Goal: Task Accomplishment & Management: Manage account settings

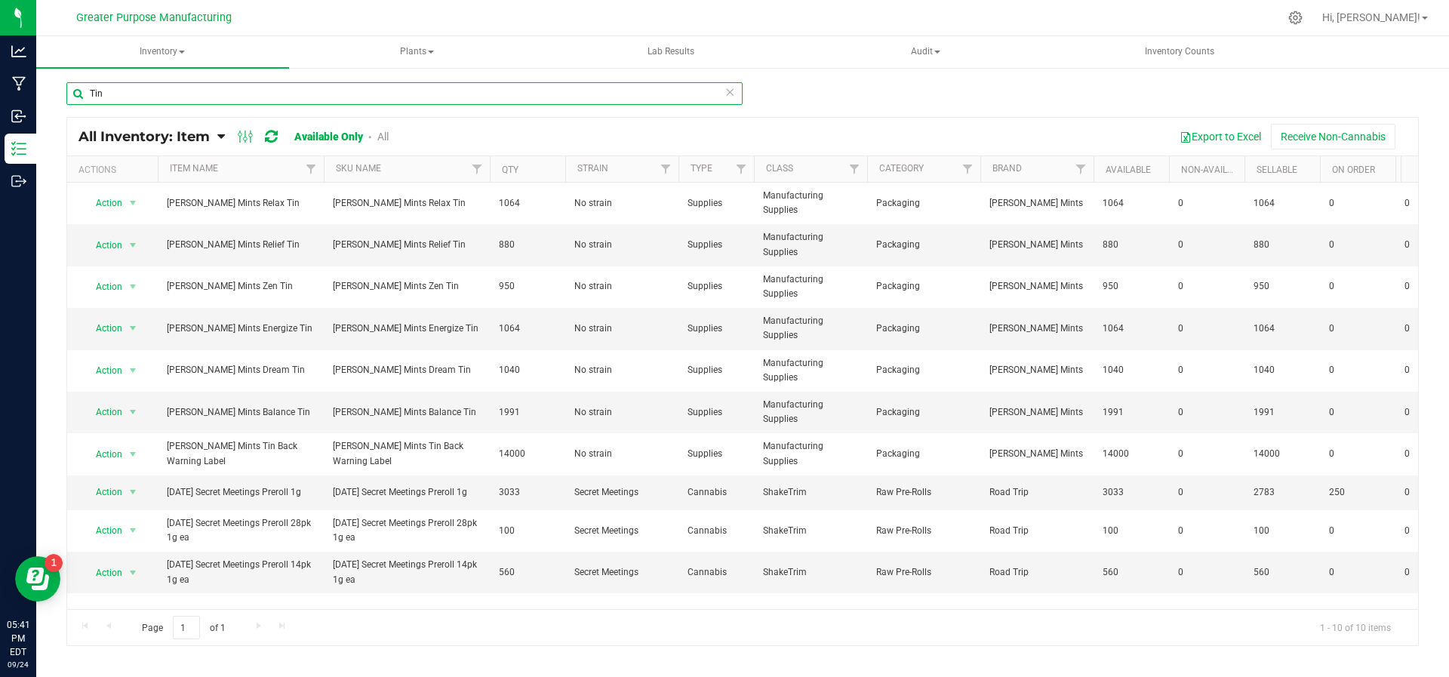
click at [181, 104] on input "Tin" at bounding box center [404, 93] width 676 height 23
drag, startPoint x: 181, startPoint y: 104, endPoint x: 88, endPoint y: 88, distance: 94.1
click at [88, 88] on input "Tin" at bounding box center [404, 93] width 676 height 23
type input "[PERSON_NAME]"
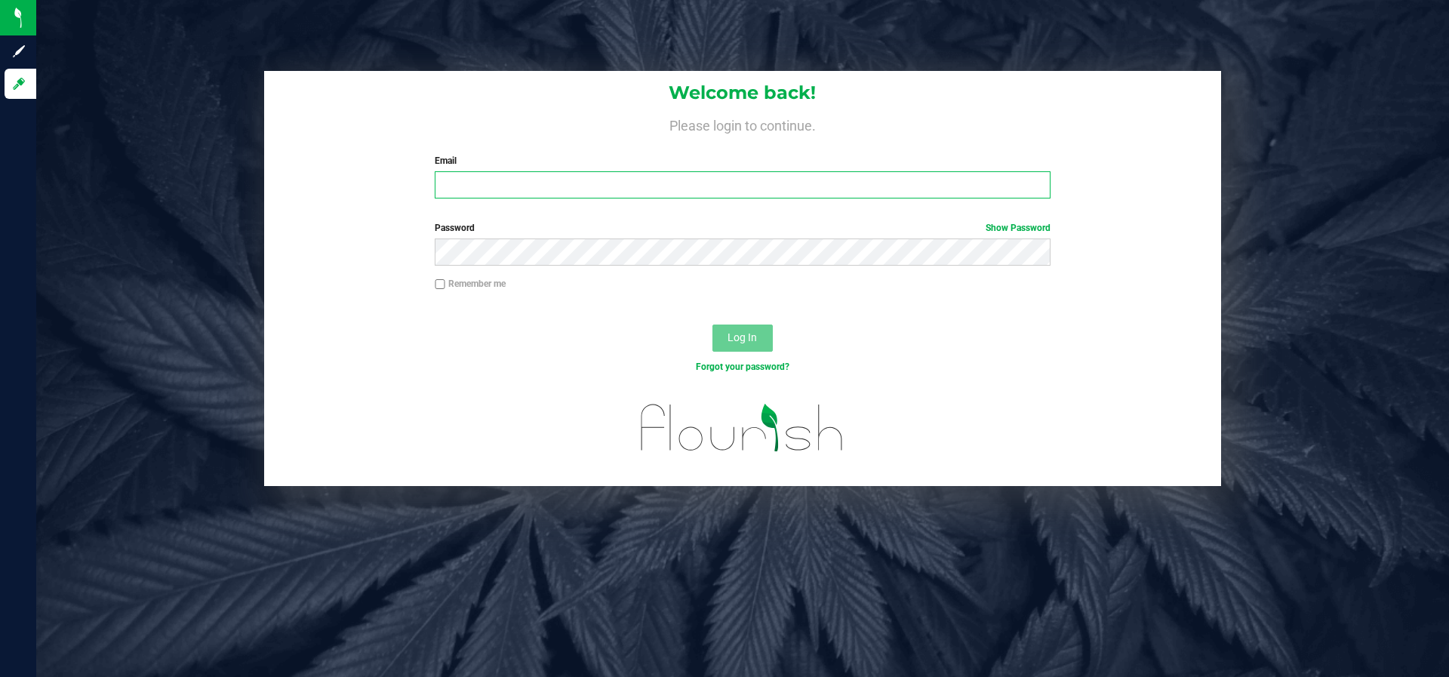
click at [484, 198] on input "Email" at bounding box center [742, 184] width 615 height 27
type input "[PERSON_NAME][EMAIL_ADDRESS][DOMAIN_NAME]"
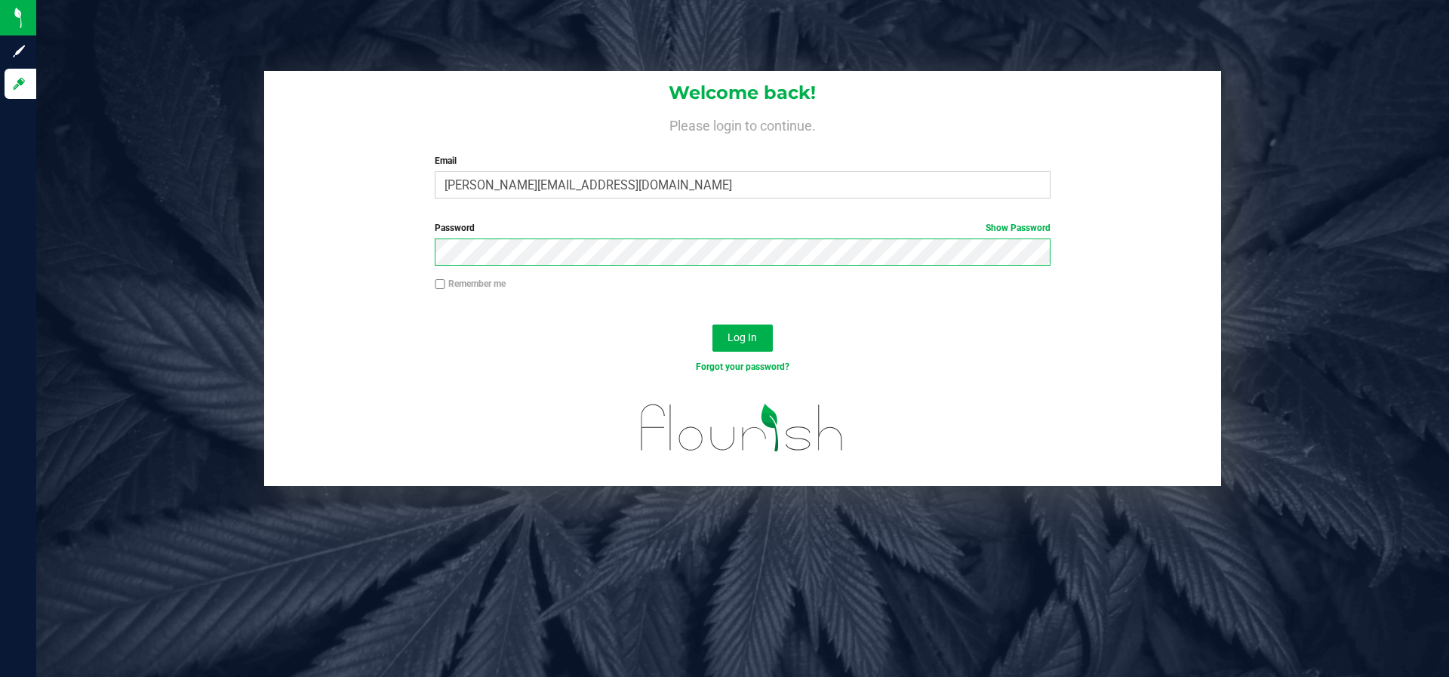
click at [712, 324] on button "Log In" at bounding box center [742, 337] width 60 height 27
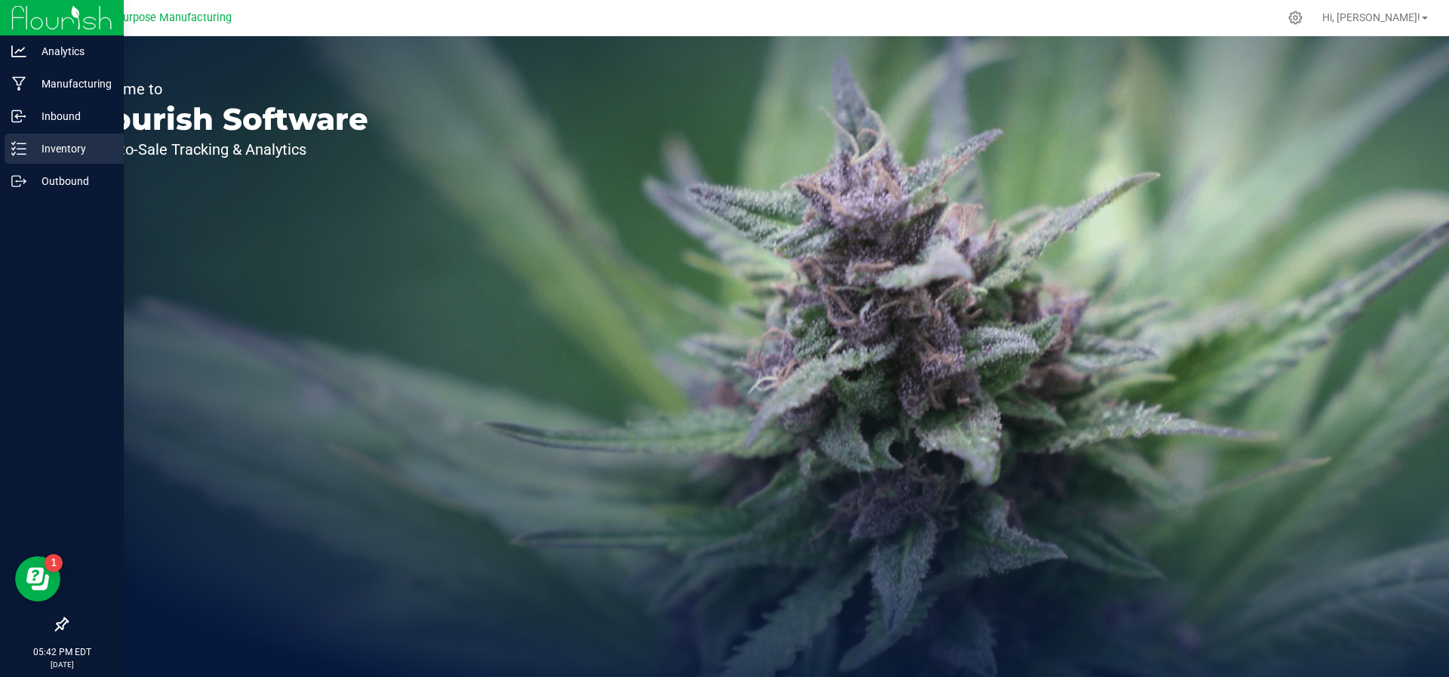
click at [26, 152] on p "Inventory" at bounding box center [71, 149] width 91 height 18
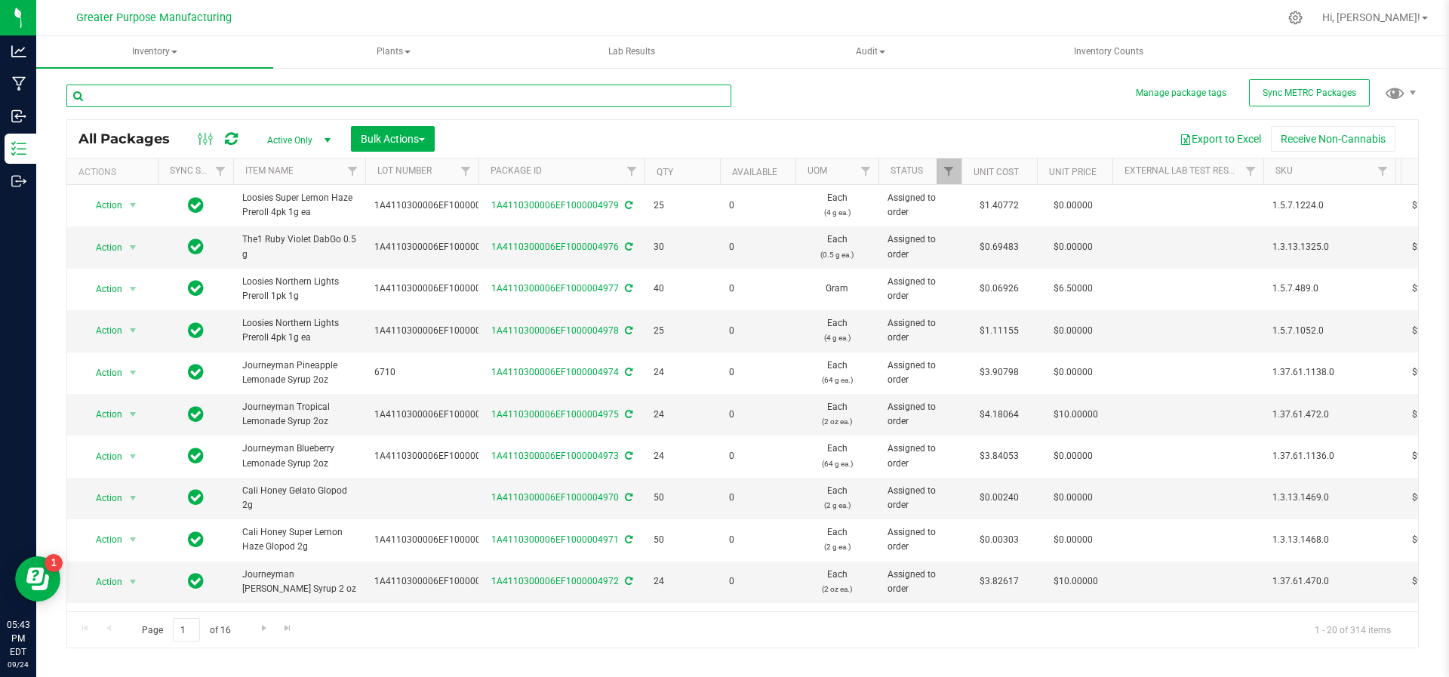
click at [266, 93] on input "text" at bounding box center [398, 95] width 665 height 23
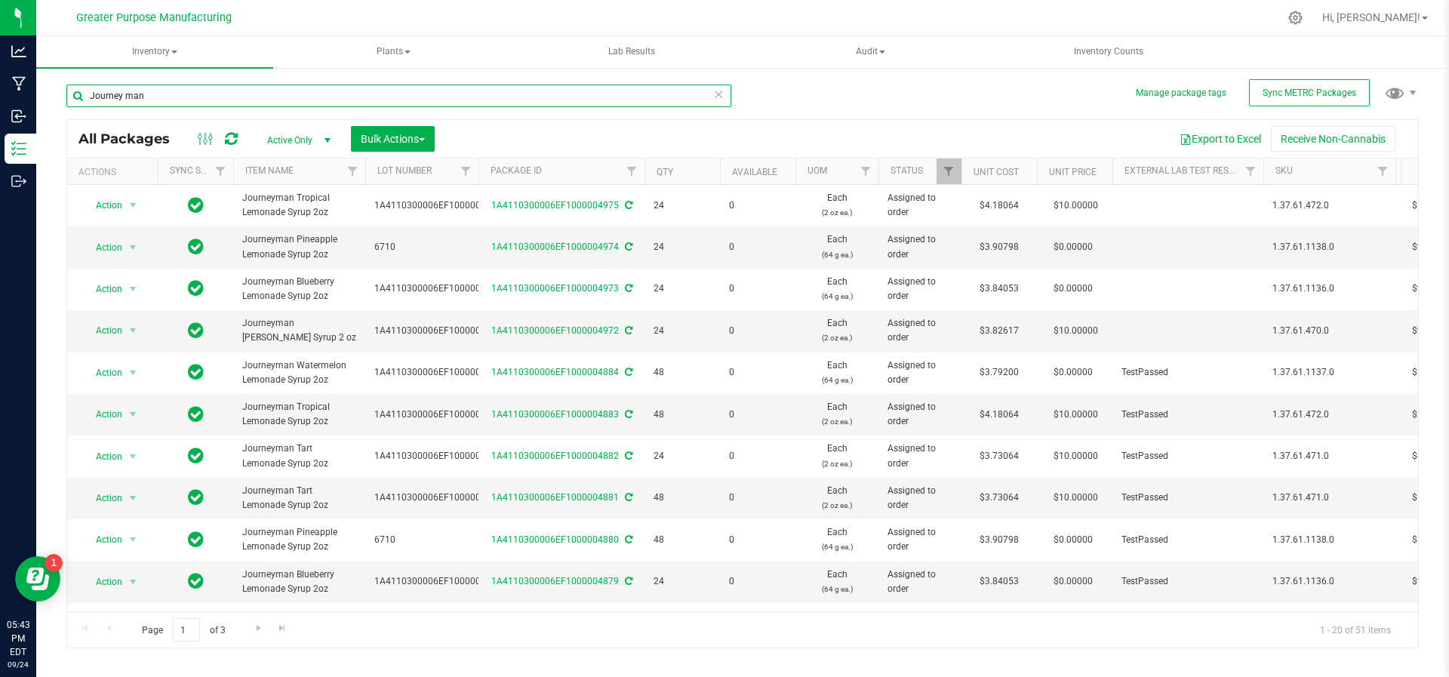
type input "Journey man"
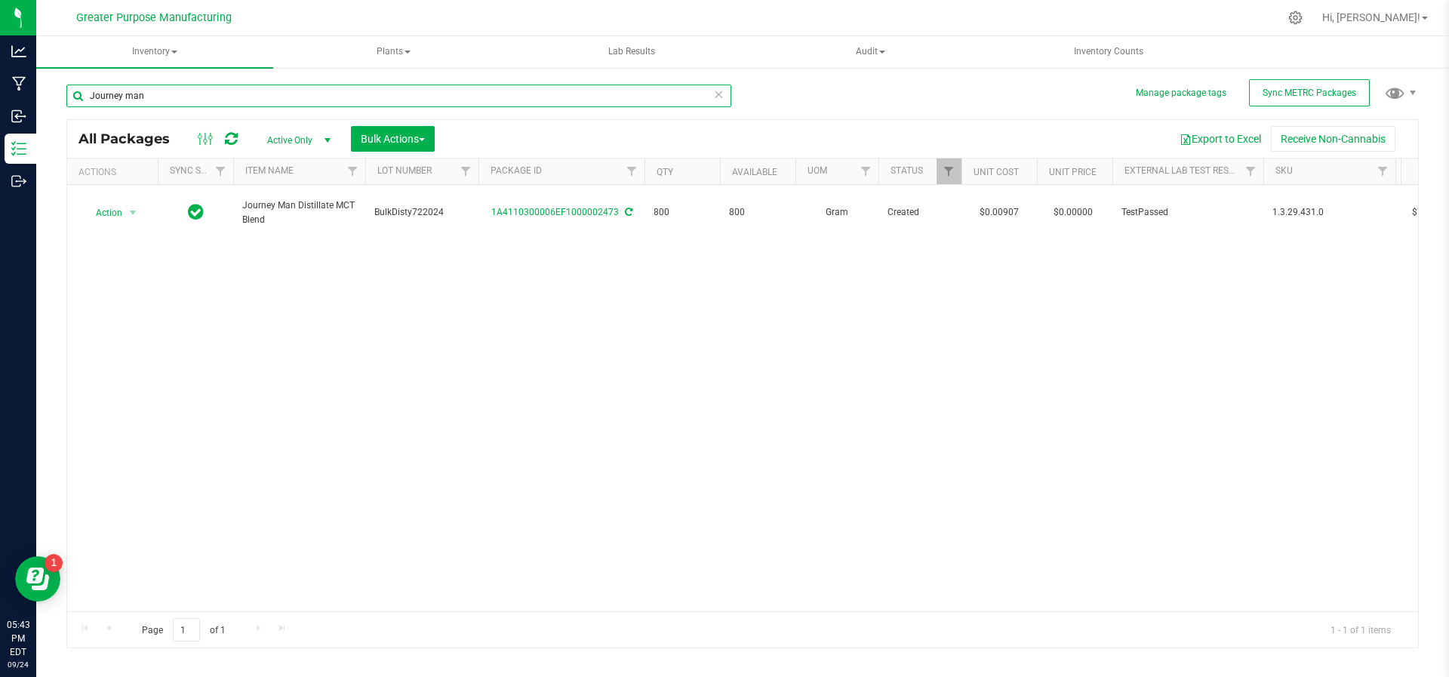
drag, startPoint x: 155, startPoint y: 93, endPoint x: 38, endPoint y: 100, distance: 117.2
click at [38, 100] on div "Manage package tags Sync METRC Packages Journey man All Packages Active Only Ac…" at bounding box center [742, 296] width 1412 height 460
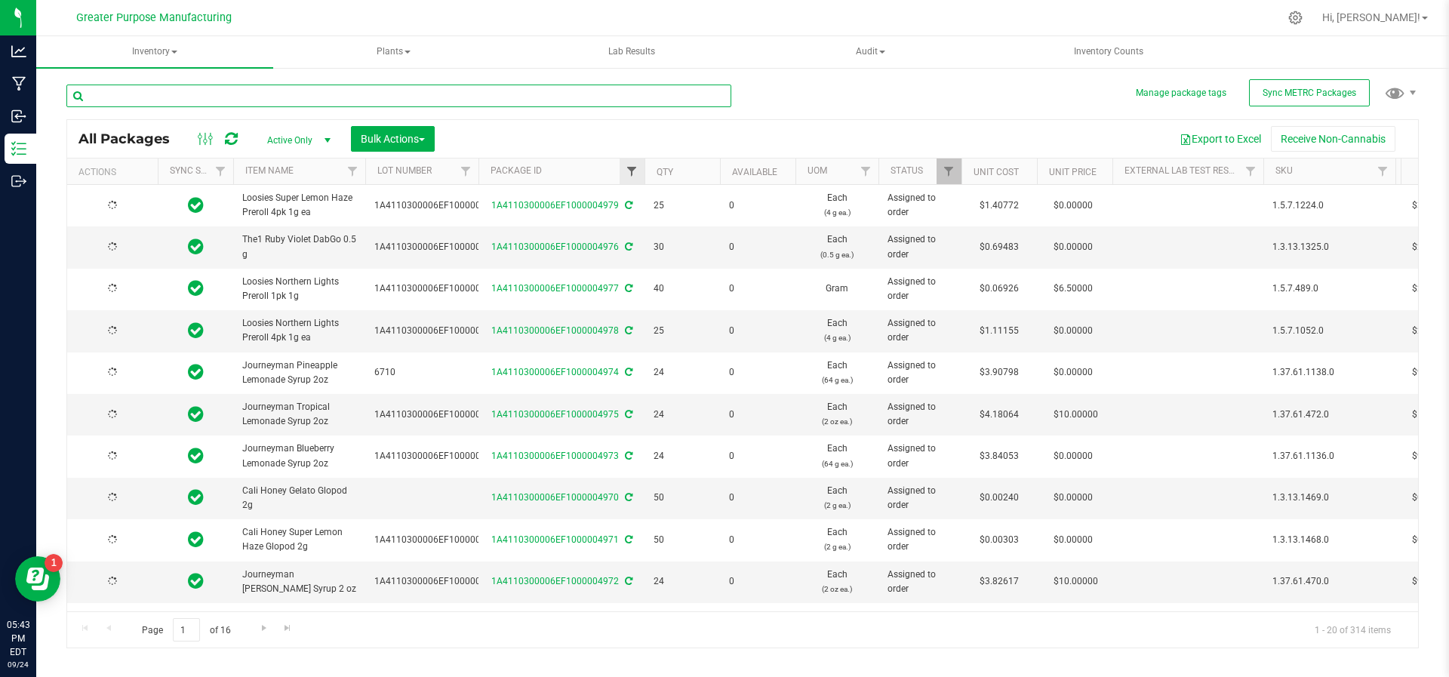
type input "[DATE]"
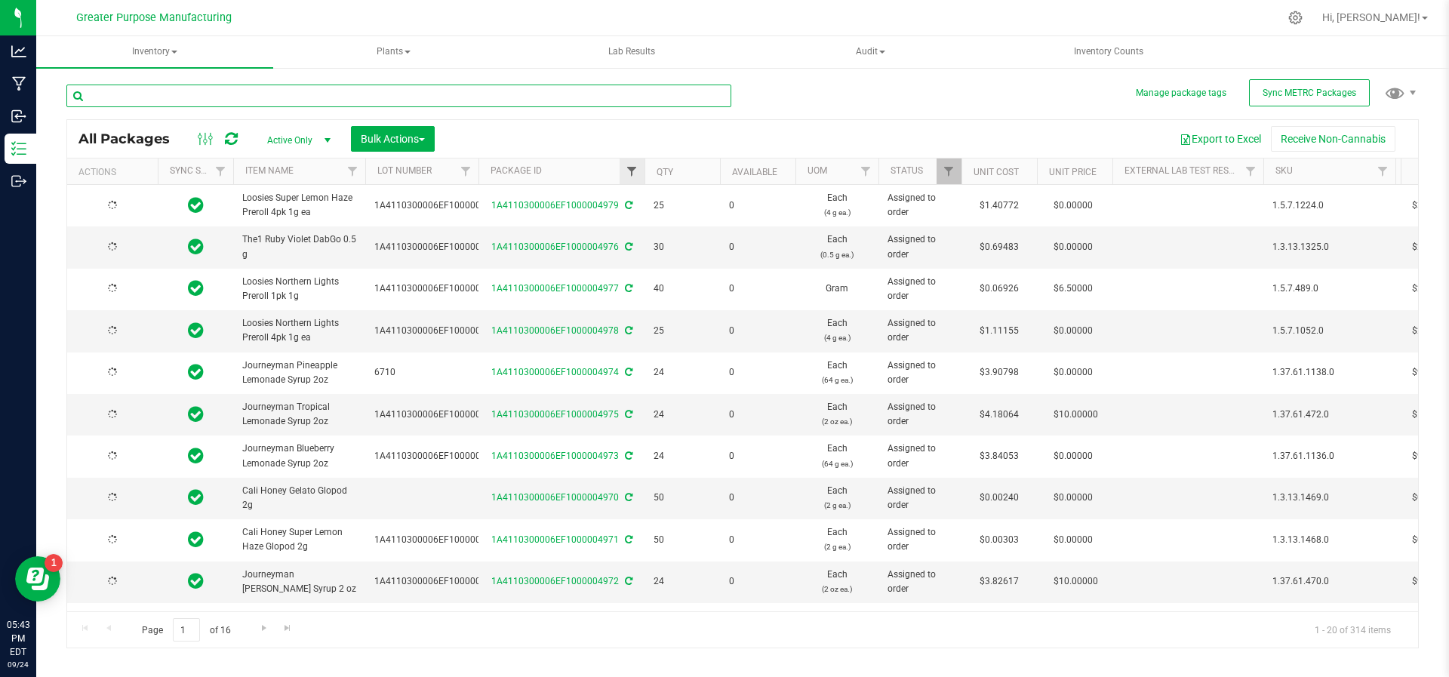
type input "[DATE]"
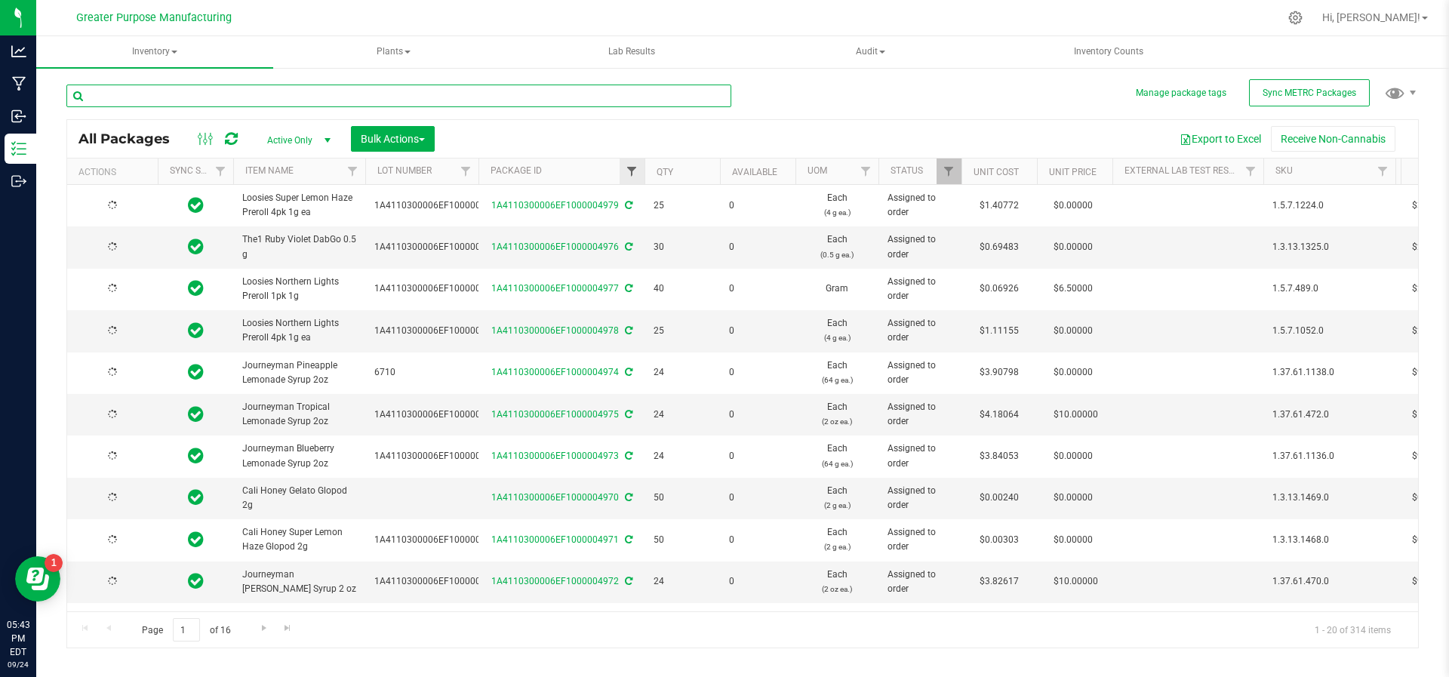
type input "[DATE]"
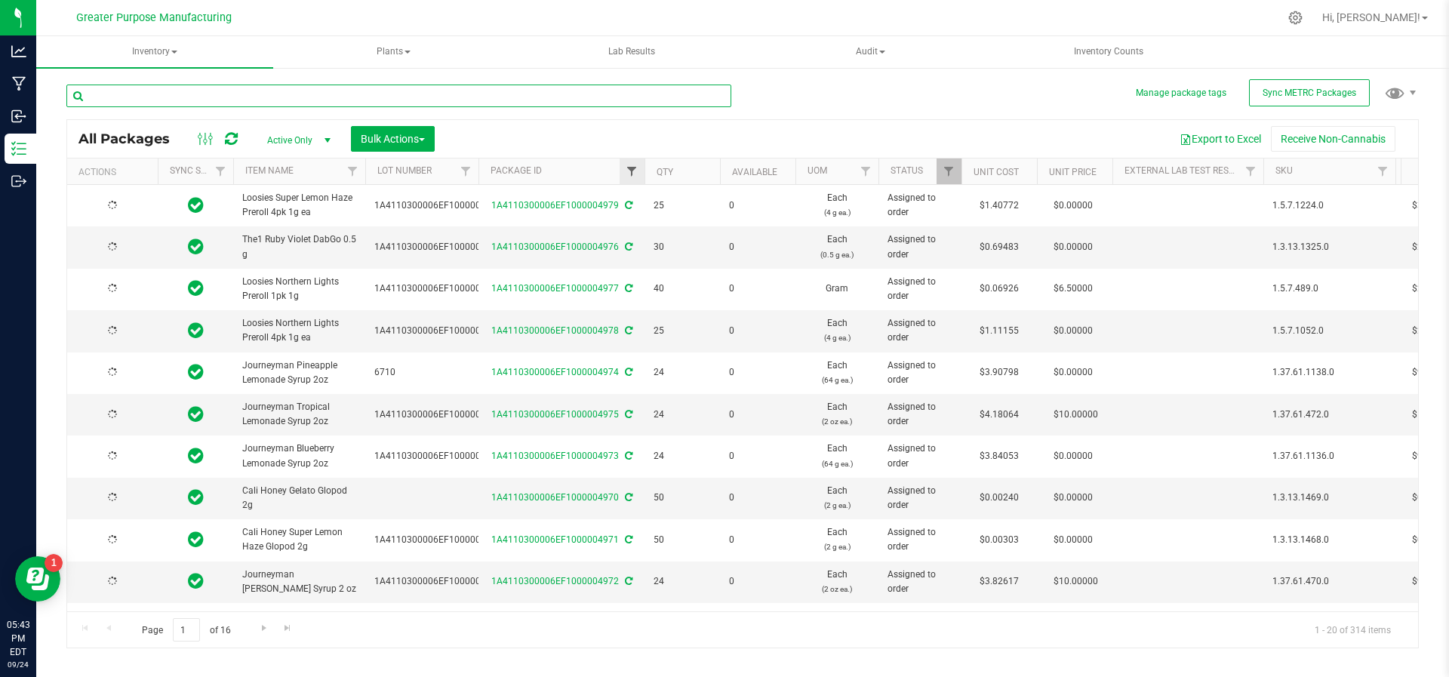
type input "[DATE]"
click at [631, 165] on span "Filter" at bounding box center [631, 171] width 12 height 12
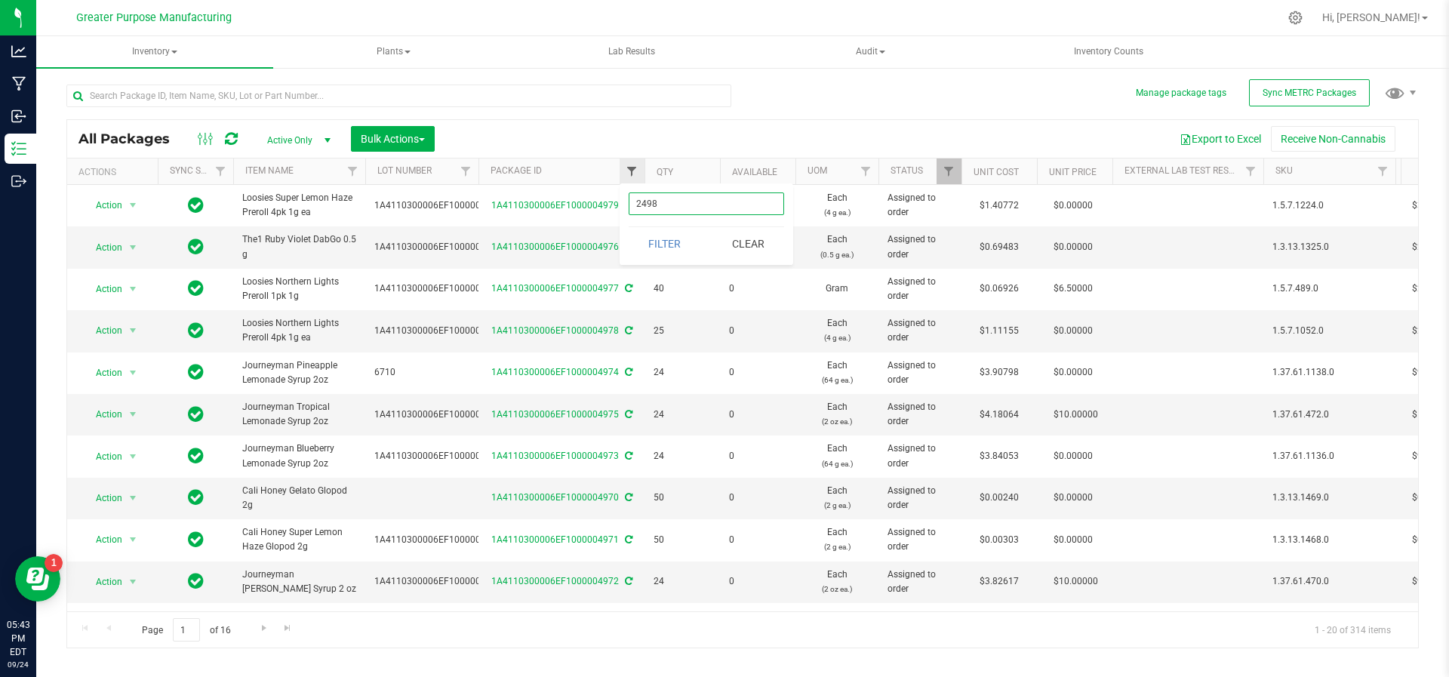
type input "2498"
click at [628, 227] on button "Filter" at bounding box center [664, 243] width 72 height 33
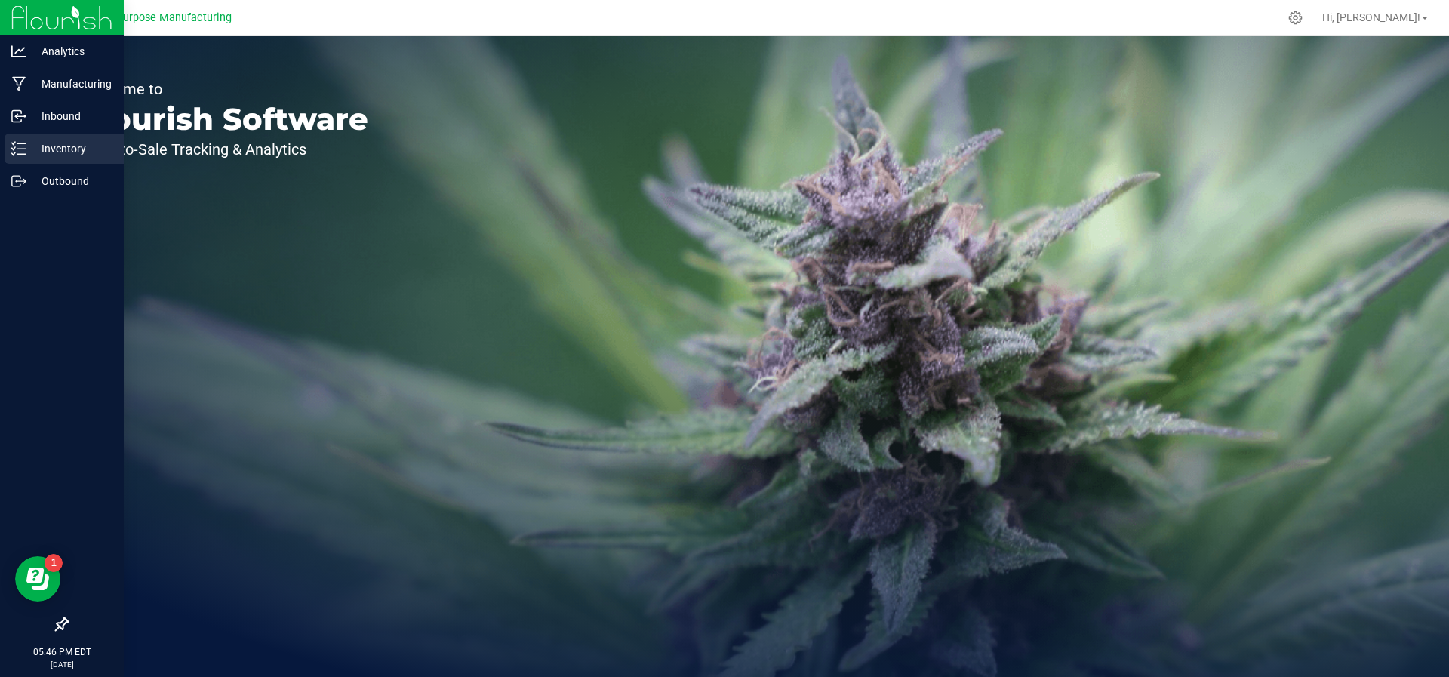
click at [31, 147] on p "Inventory" at bounding box center [71, 149] width 91 height 18
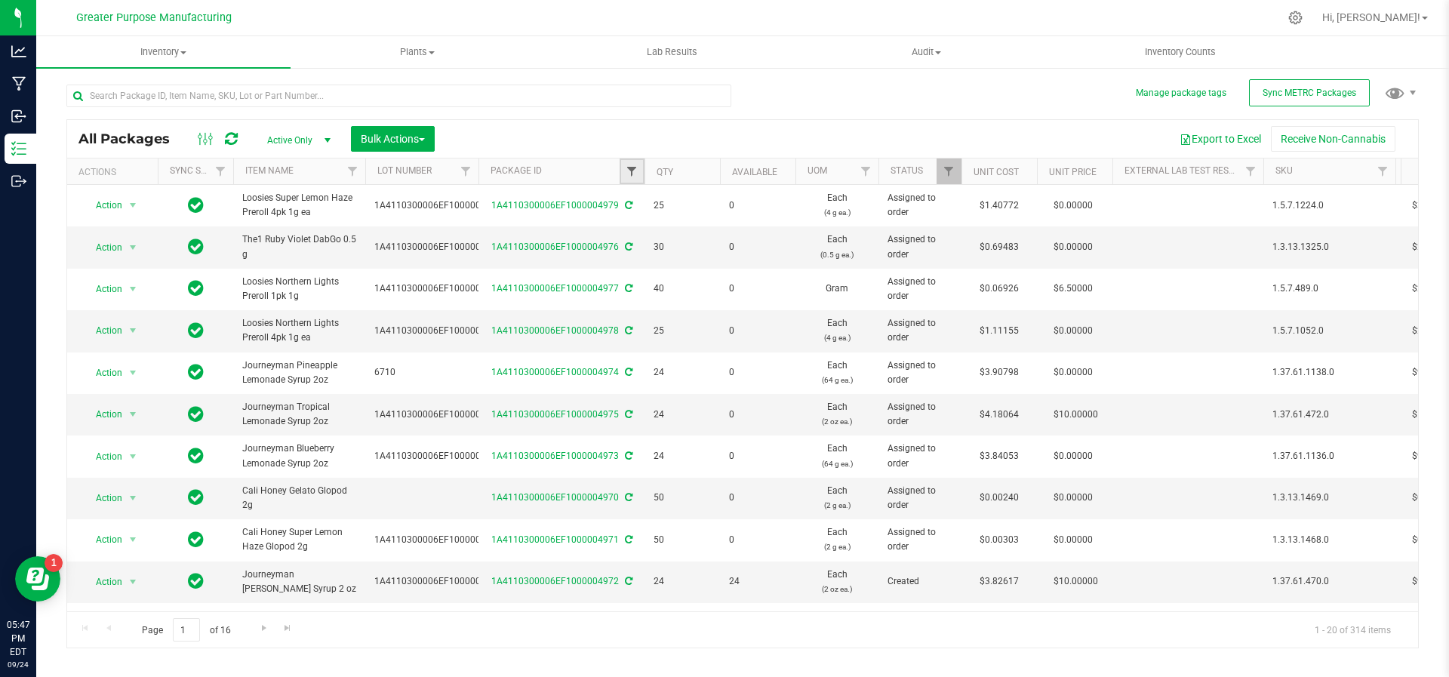
click at [633, 173] on span "Filter" at bounding box center [631, 171] width 12 height 12
type input "2498"
click at [628, 227] on button "Filter" at bounding box center [664, 243] width 72 height 33
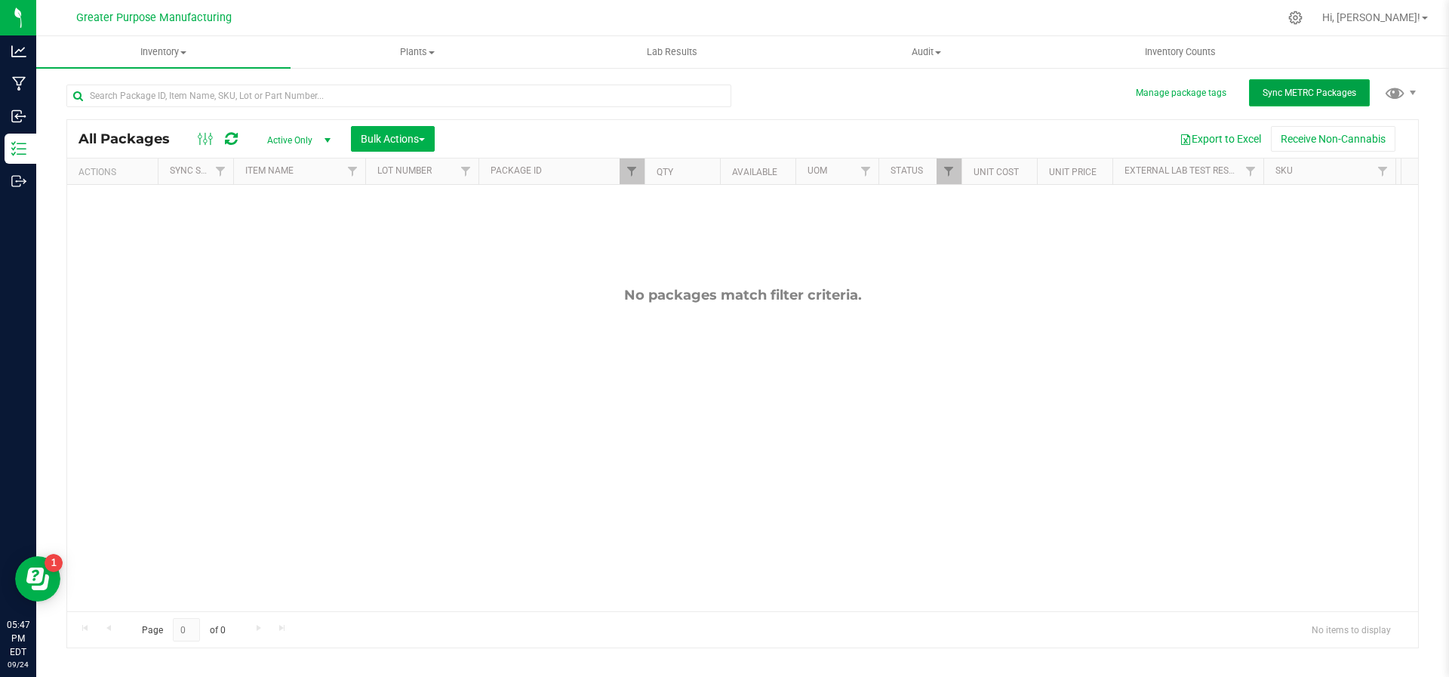
click at [1297, 85] on button "Sync METRC Packages" at bounding box center [1309, 92] width 121 height 27
click at [626, 179] on link "Filter" at bounding box center [631, 171] width 25 height 26
drag, startPoint x: 675, startPoint y: 206, endPoint x: 636, endPoint y: 214, distance: 40.1
click at [636, 214] on input "2498" at bounding box center [705, 203] width 155 height 23
click at [544, 24] on div at bounding box center [774, 17] width 1008 height 29
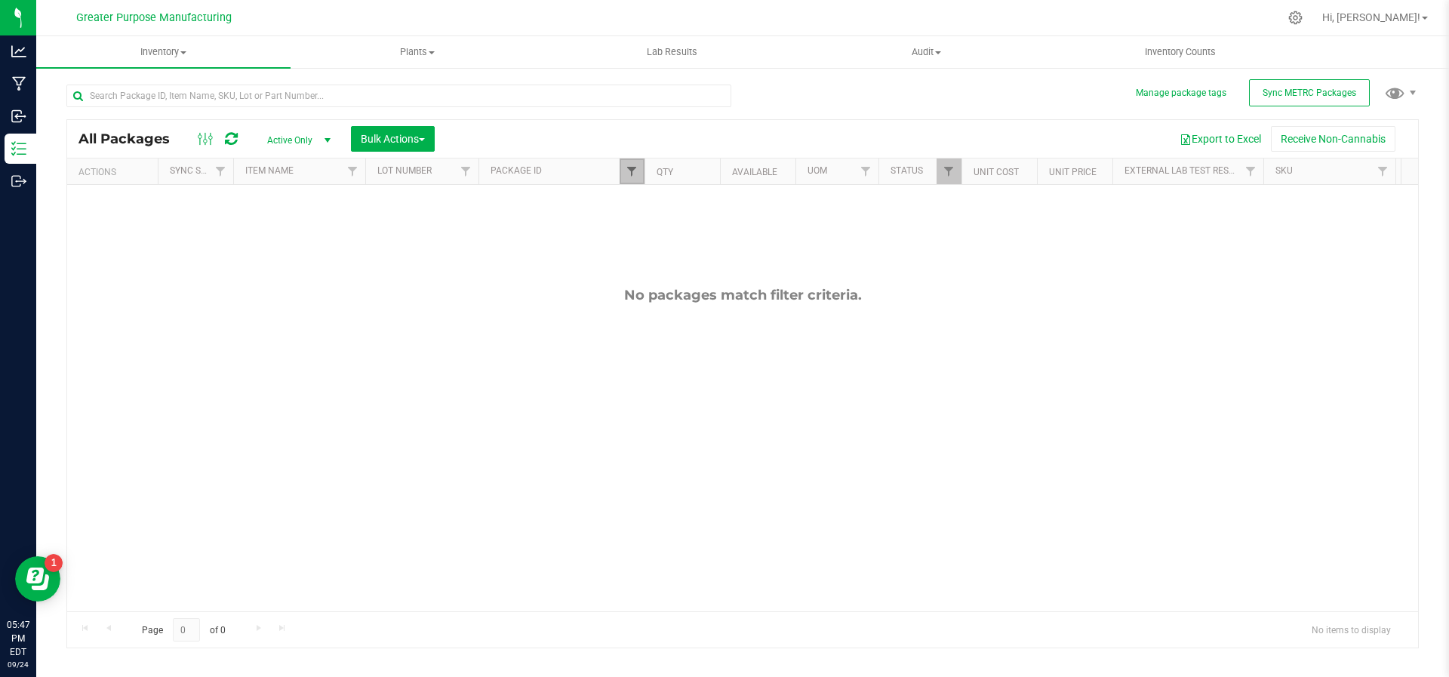
click at [634, 170] on span "Filter" at bounding box center [631, 171] width 12 height 12
click at [668, 244] on button "Filter" at bounding box center [664, 243] width 72 height 33
click at [623, 174] on link "Filter" at bounding box center [631, 171] width 25 height 26
click at [680, 210] on input "2498" at bounding box center [705, 203] width 155 height 23
type input "2"
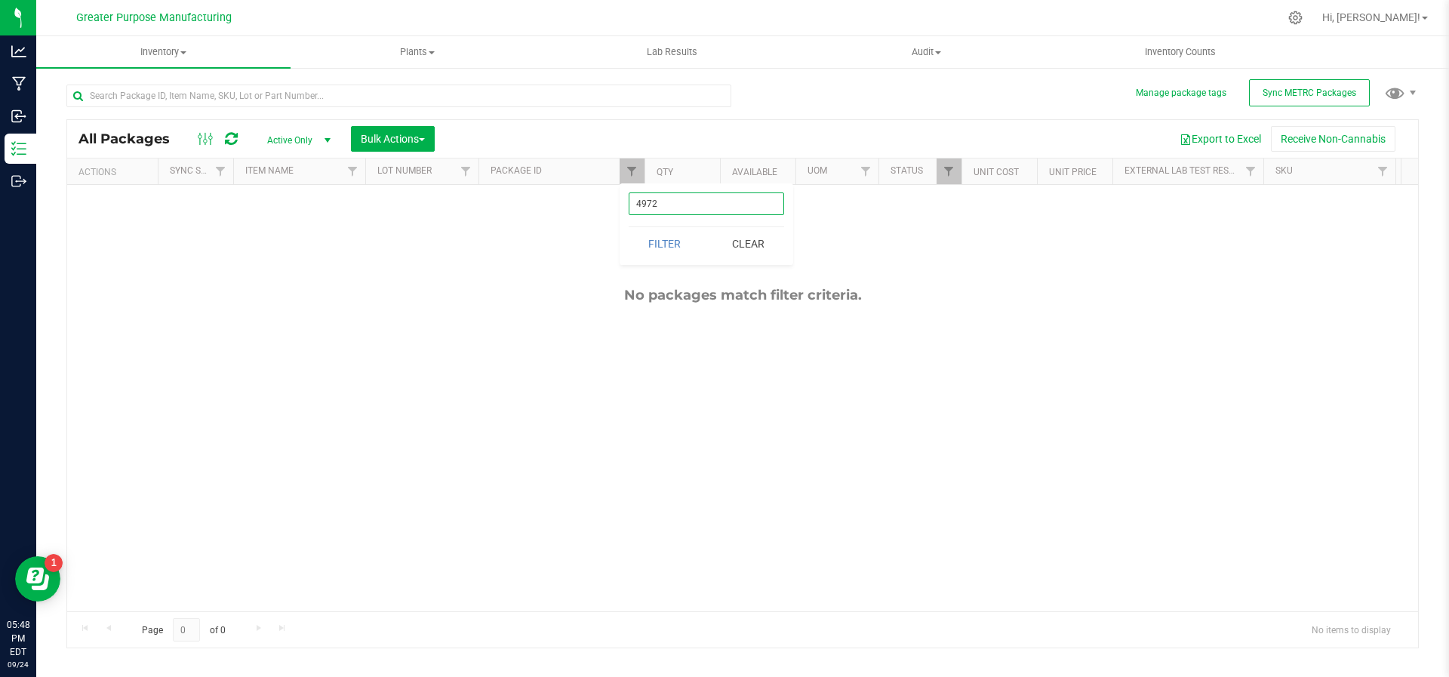
type input "4972"
click at [628, 227] on button "Filter" at bounding box center [664, 243] width 72 height 33
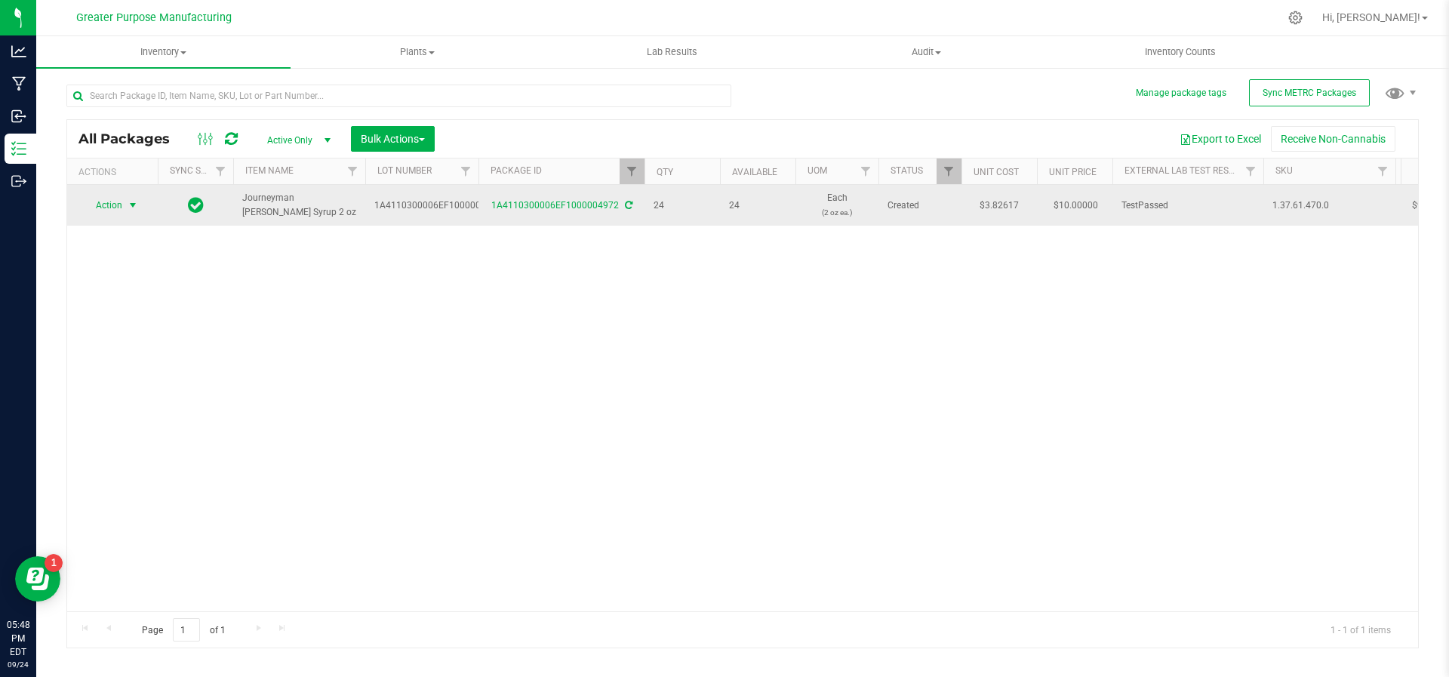
click at [126, 208] on span "select" at bounding box center [133, 205] width 19 height 21
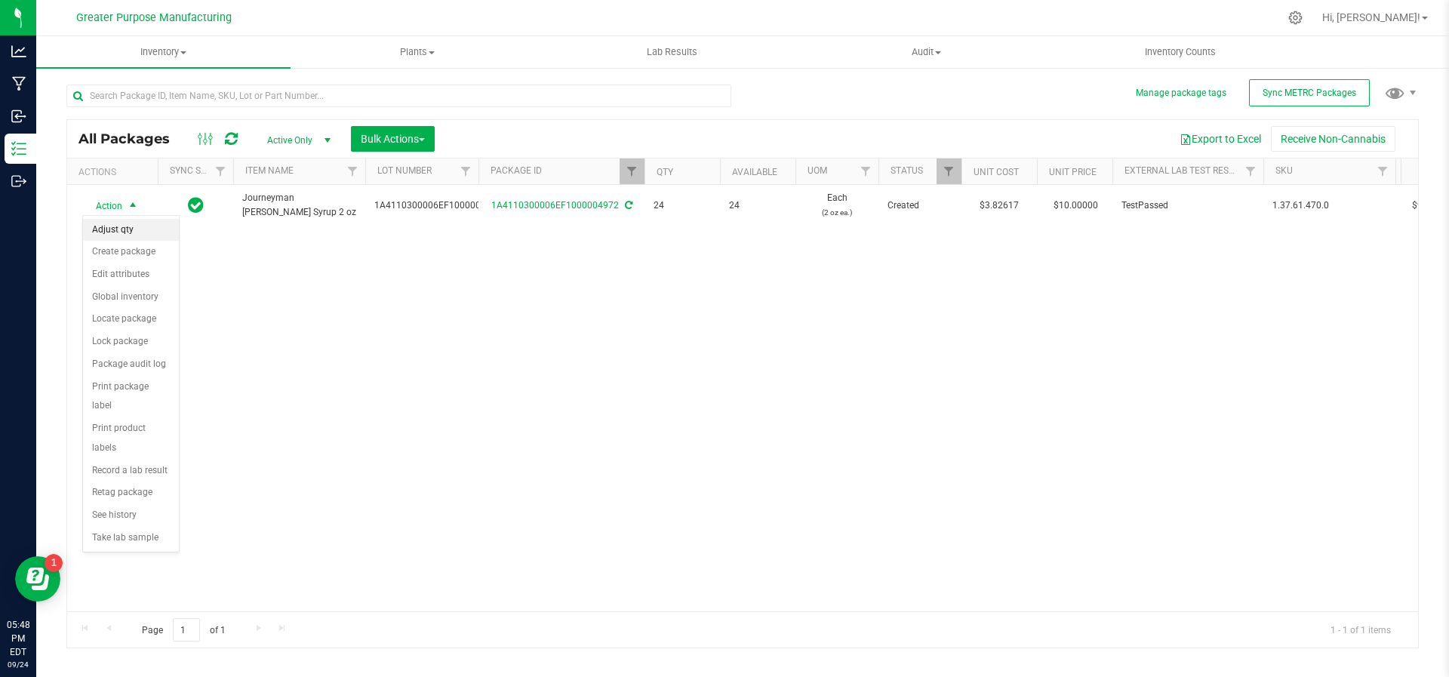
click at [122, 229] on li "Adjust qty" at bounding box center [131, 230] width 96 height 23
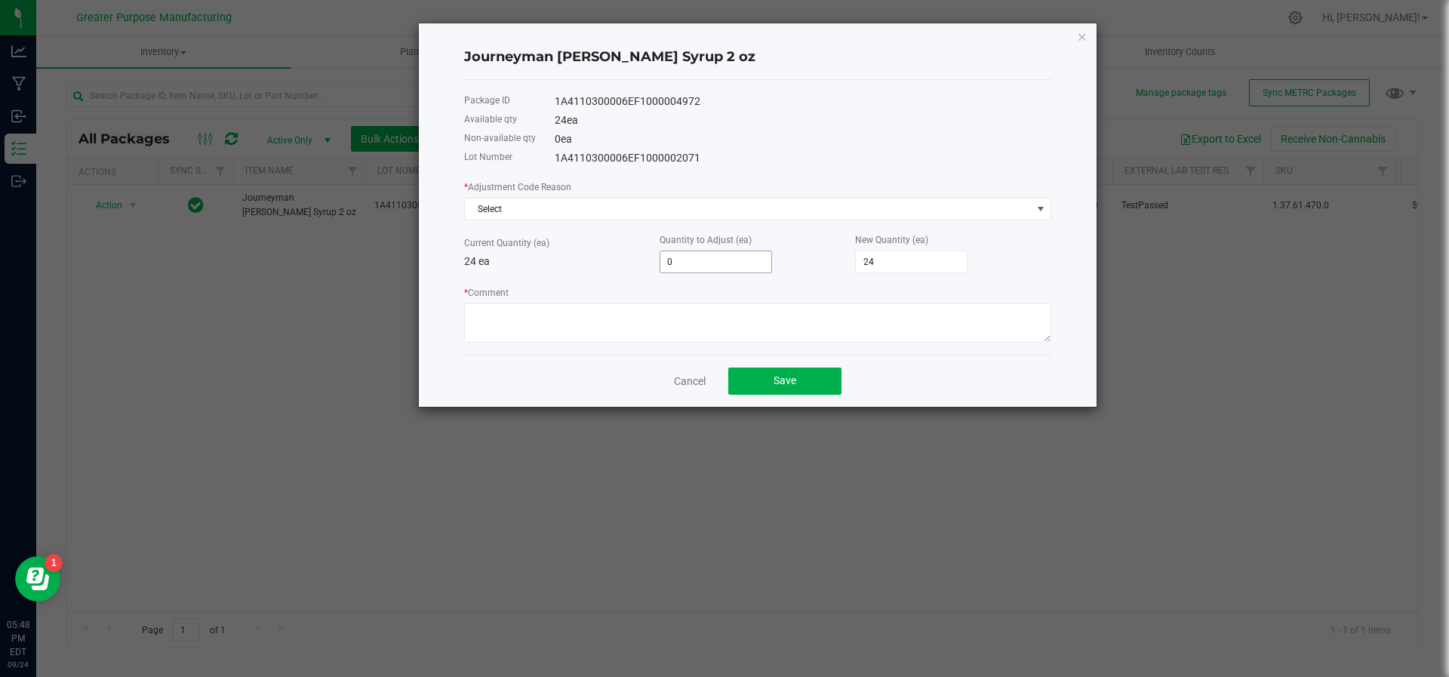
click at [701, 272] on span "0" at bounding box center [715, 261] width 112 height 23
click at [701, 269] on input "0" at bounding box center [715, 261] width 111 height 21
type input "-2"
type input "22"
type input "-24"
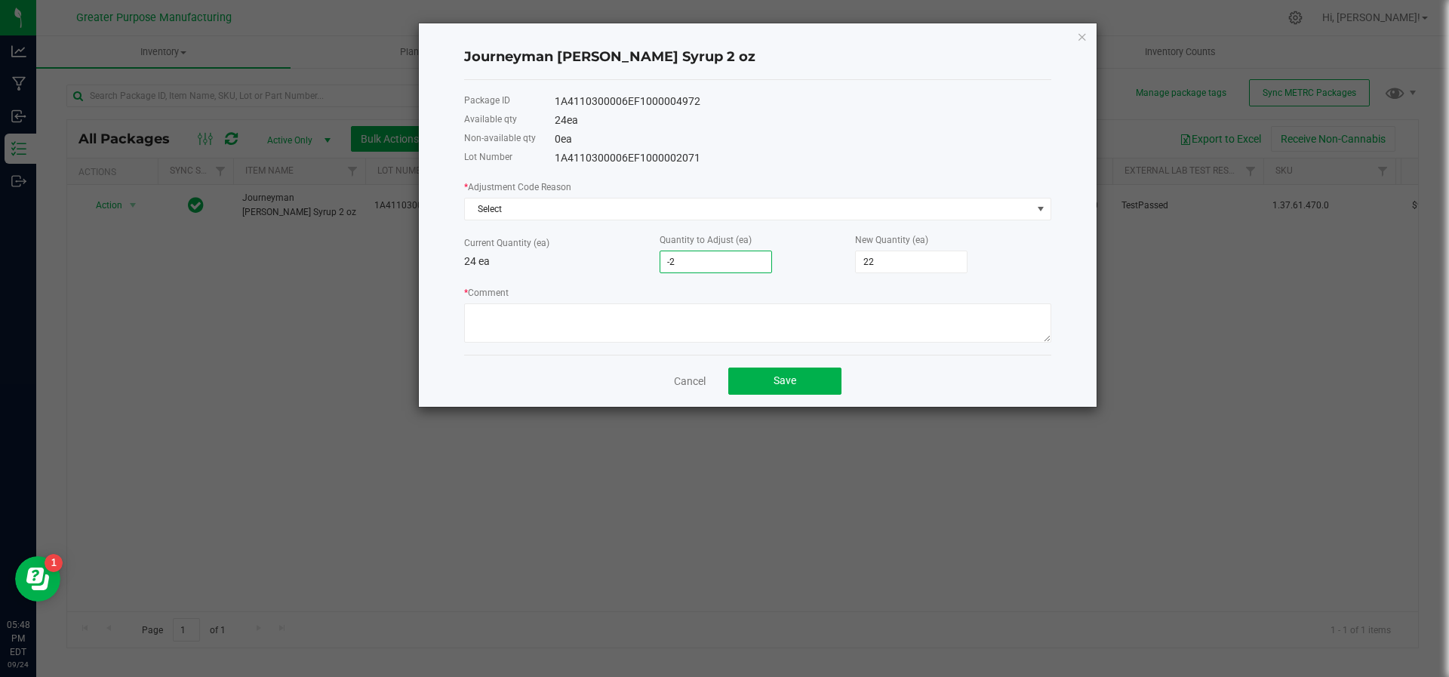
type input "0"
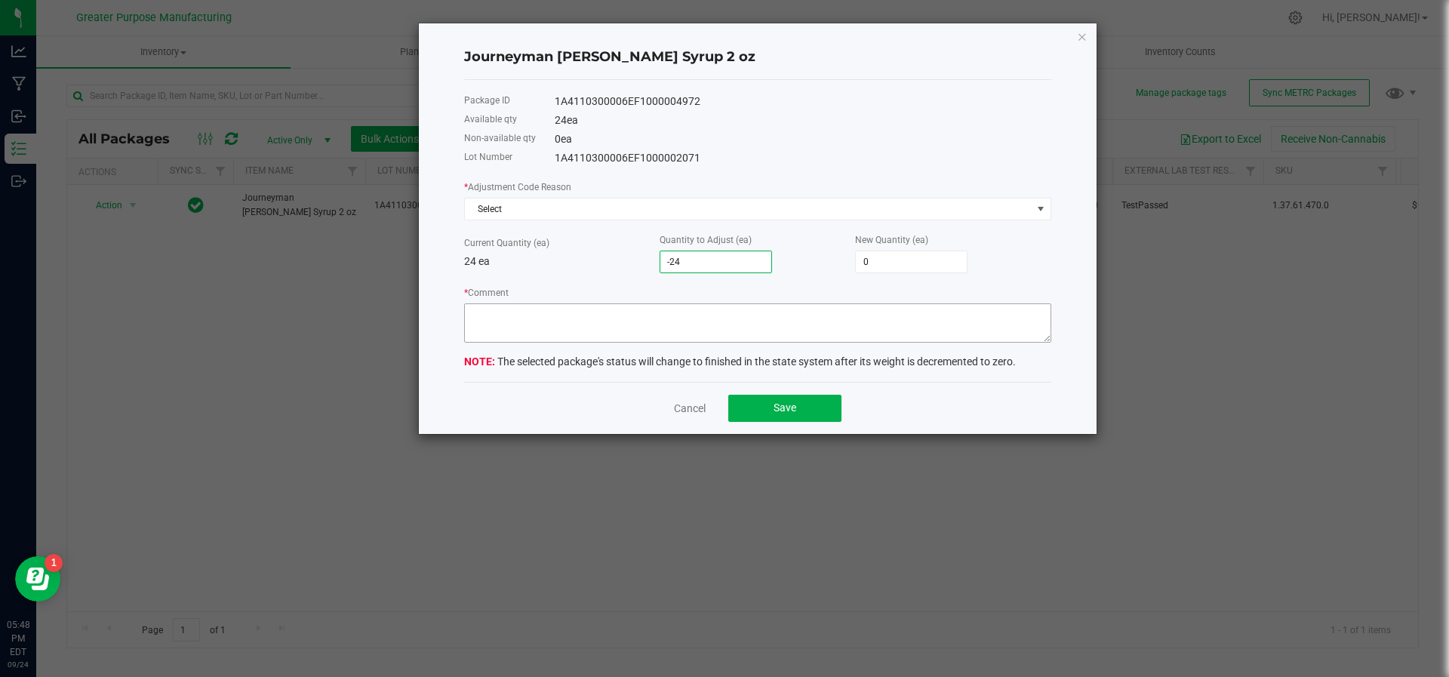
type input "-24"
click at [678, 316] on textarea "* Comment" at bounding box center [757, 322] width 587 height 39
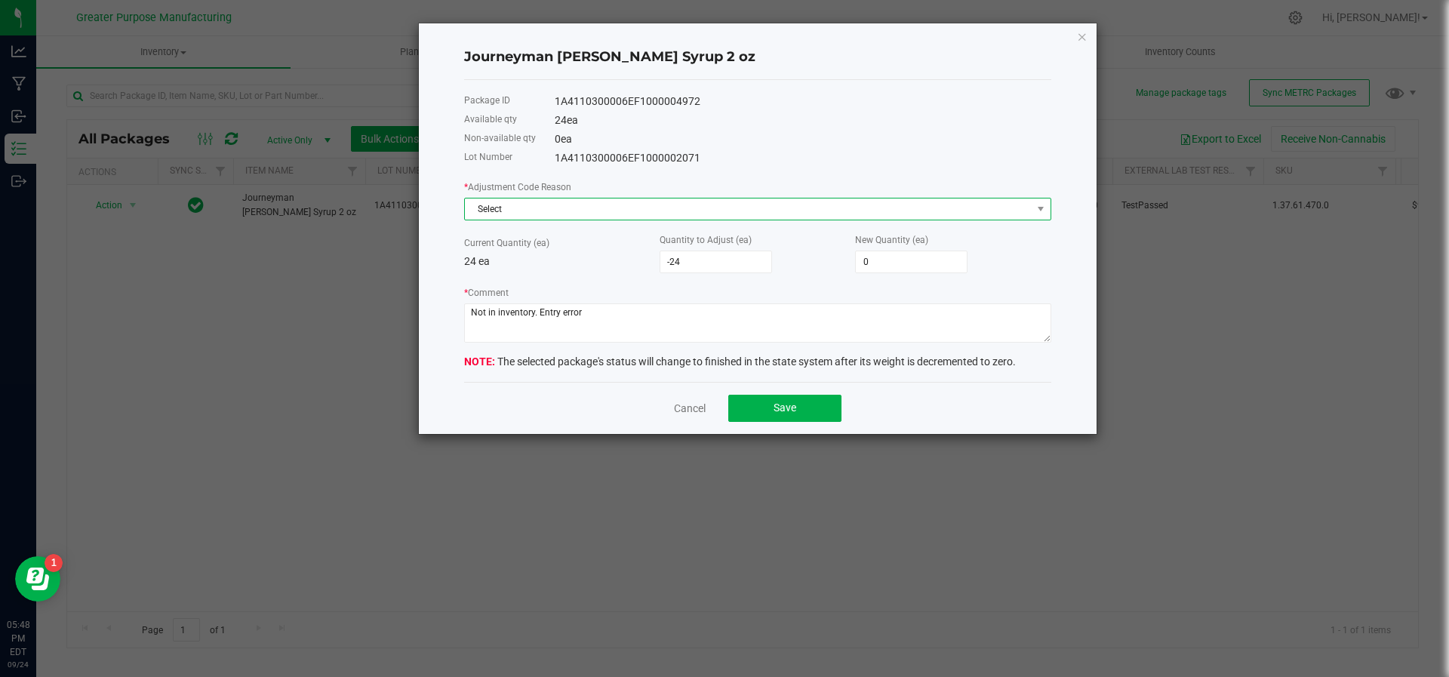
click at [672, 198] on span "Select" at bounding box center [748, 208] width 567 height 21
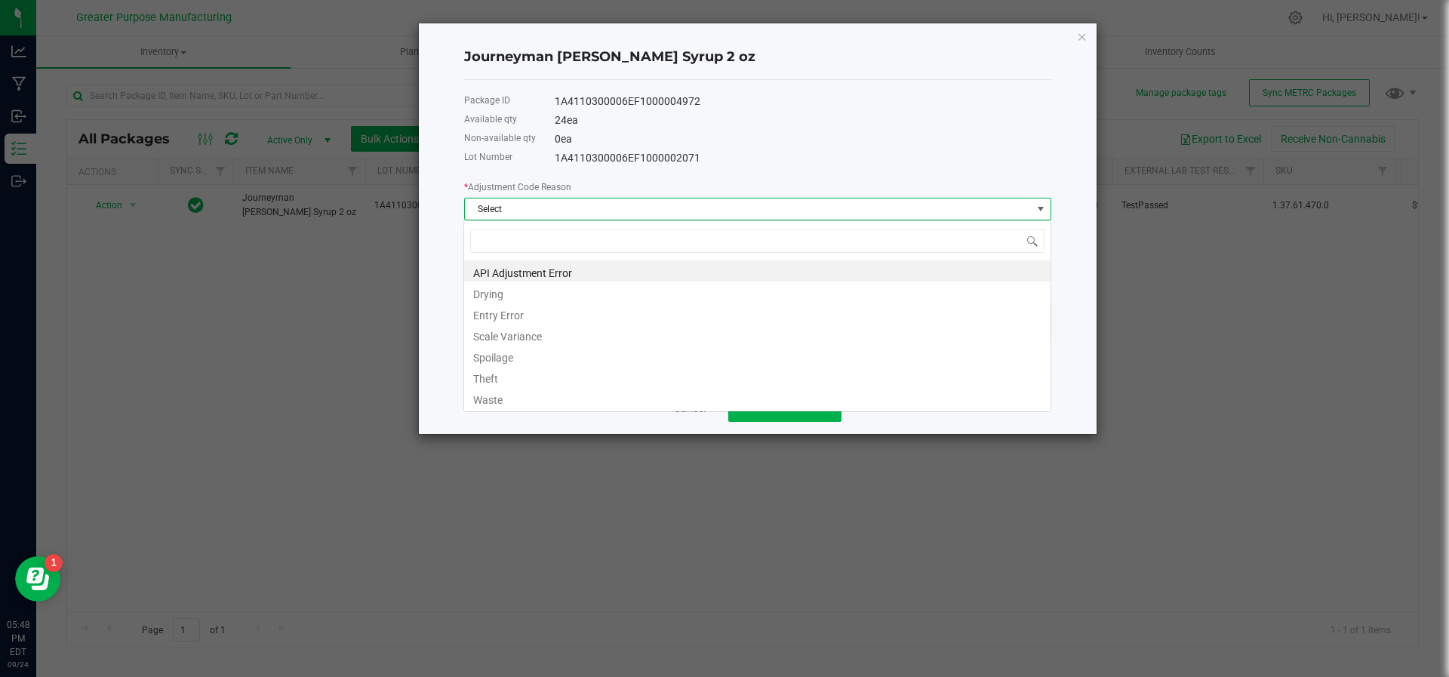
scroll to position [23, 587]
click at [577, 312] on li "Entry Error" at bounding box center [757, 313] width 586 height 21
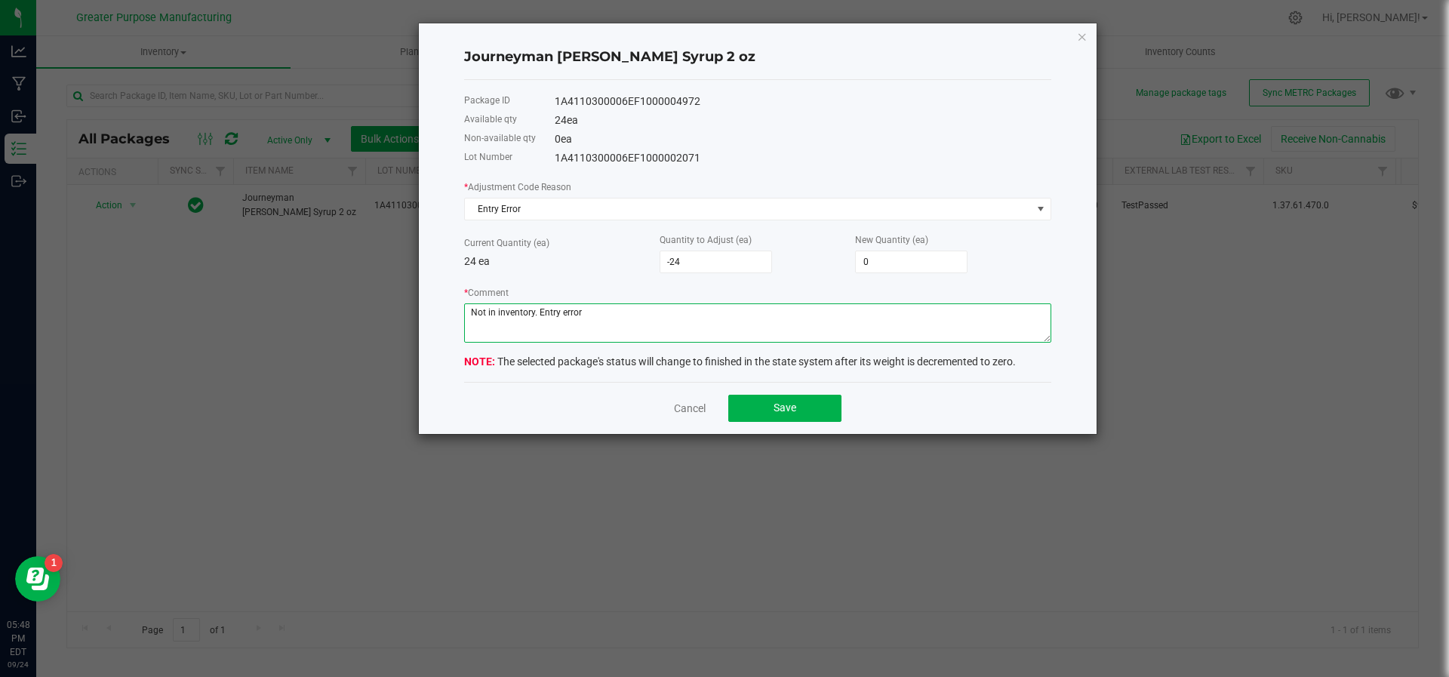
click at [633, 321] on textarea "* Comment" at bounding box center [757, 322] width 587 height 39
type textarea "Not in inventory. Entry error. JS/HV"
click at [751, 403] on button "Save" at bounding box center [784, 408] width 113 height 27
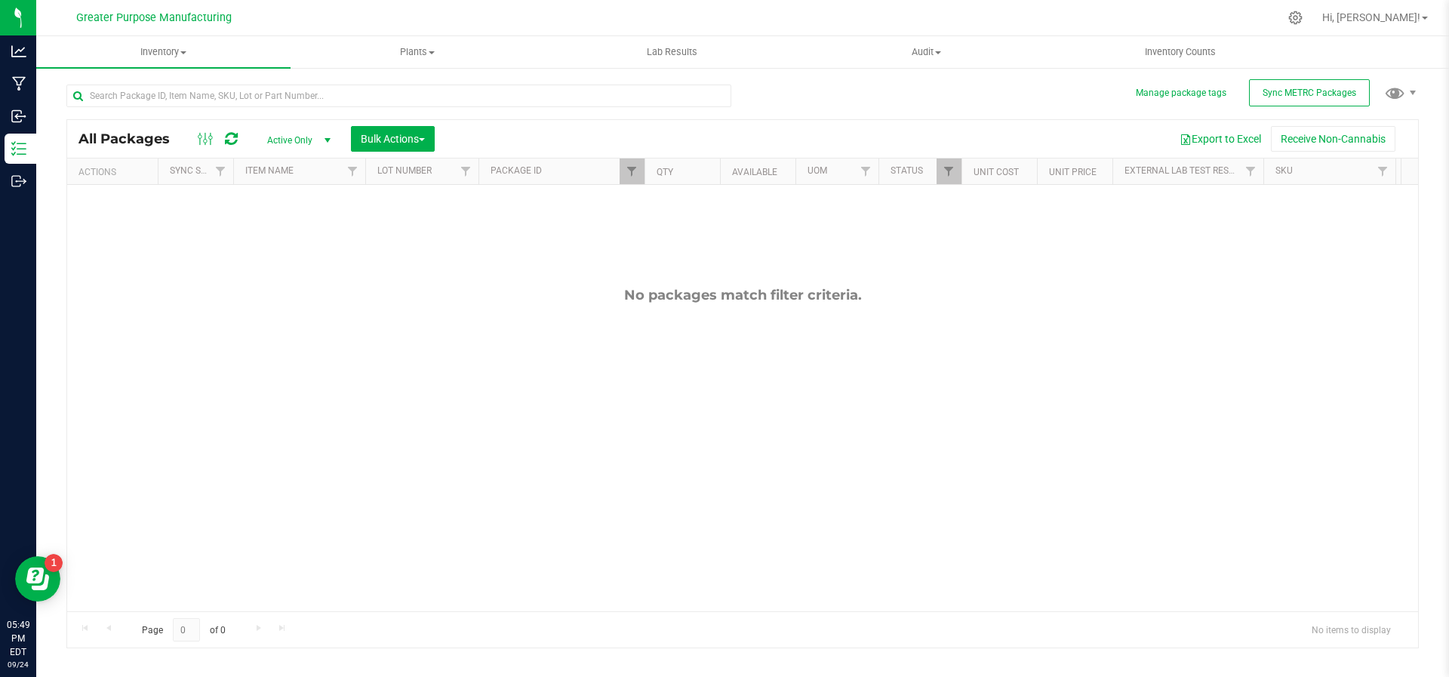
click at [751, 403] on div "No packages match filter criteria." at bounding box center [742, 449] width 1350 height 528
